Goal: Information Seeking & Learning: Learn about a topic

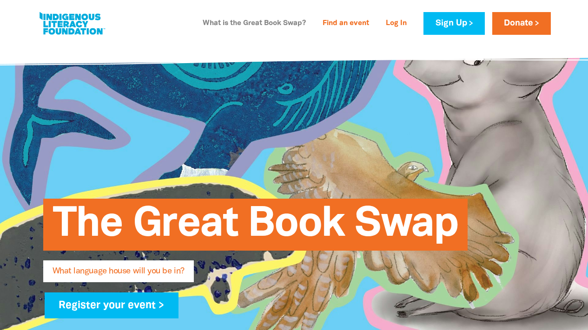
click at [269, 26] on link "What is the Great Book Swap?" at bounding box center [254, 23] width 114 height 15
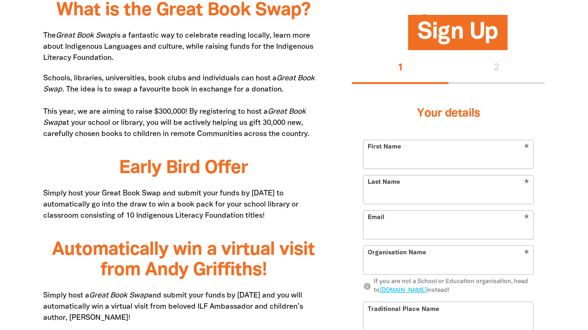
drag, startPoint x: 44, startPoint y: 33, endPoint x: 316, endPoint y: 133, distance: 289.7
copy div "The Great Book Swap is a fantastic way to celebrate reading locally, learn more…"
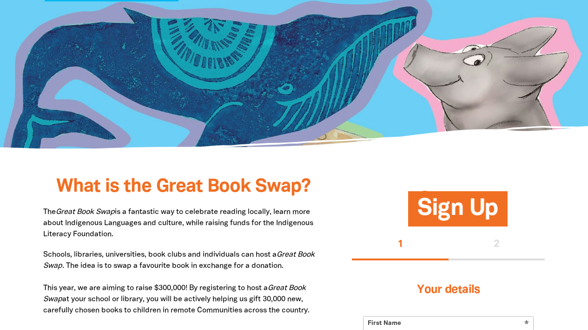
scroll to position [282, 0]
